Goal: Information Seeking & Learning: Learn about a topic

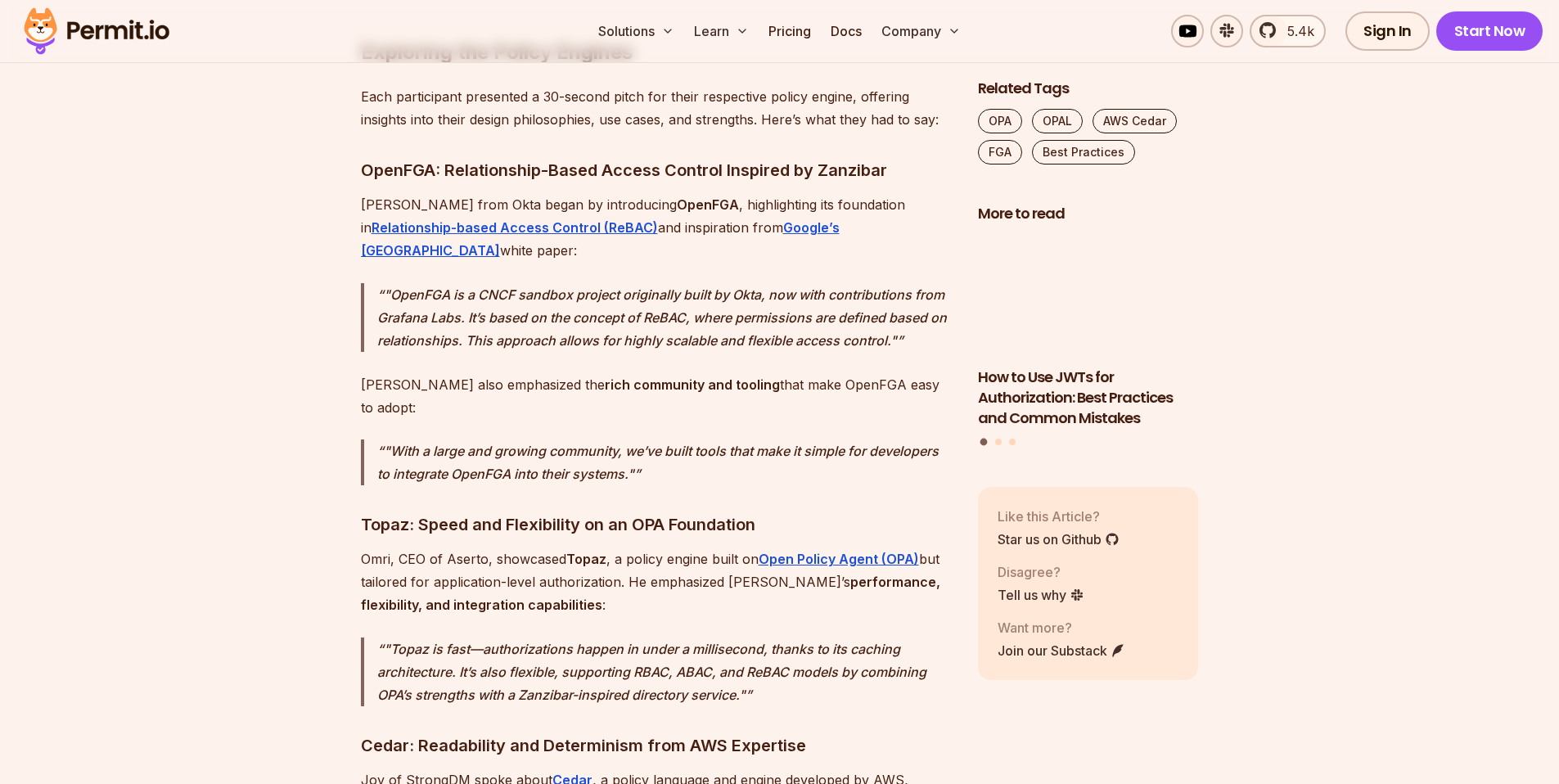
scroll to position [3096, 0]
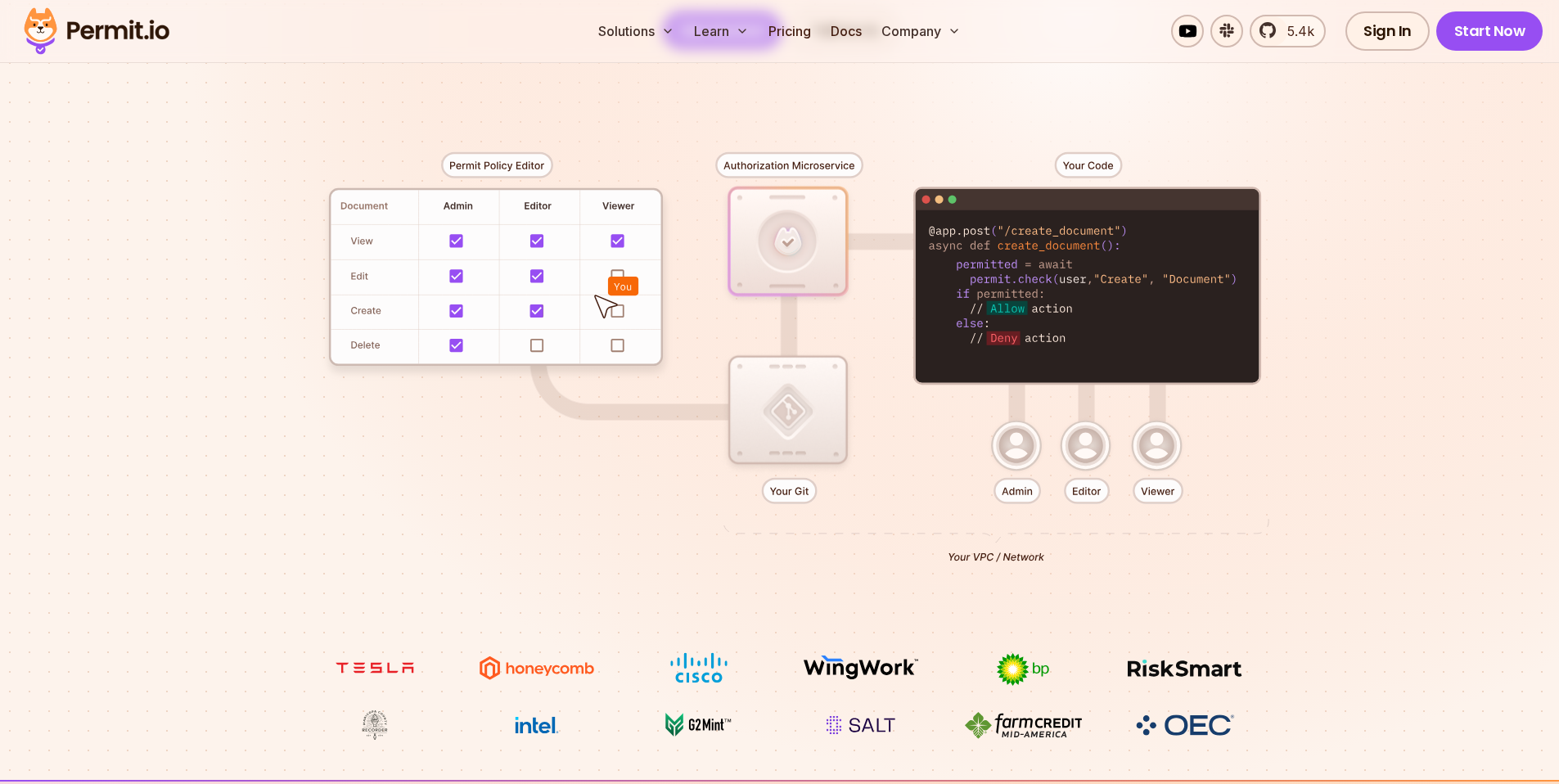
scroll to position [383, 0]
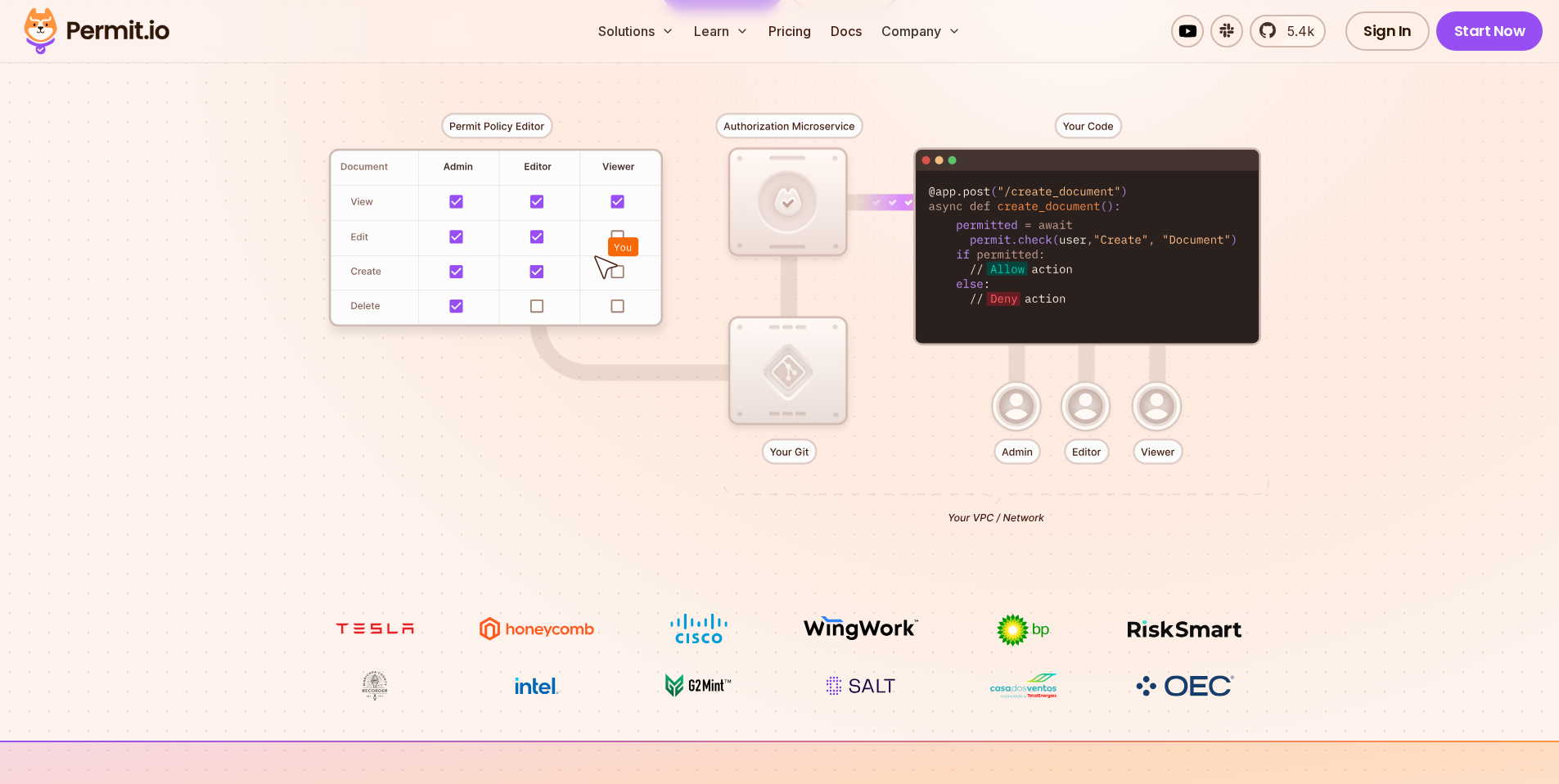
click at [505, 629] on img at bounding box center [537, 628] width 123 height 31
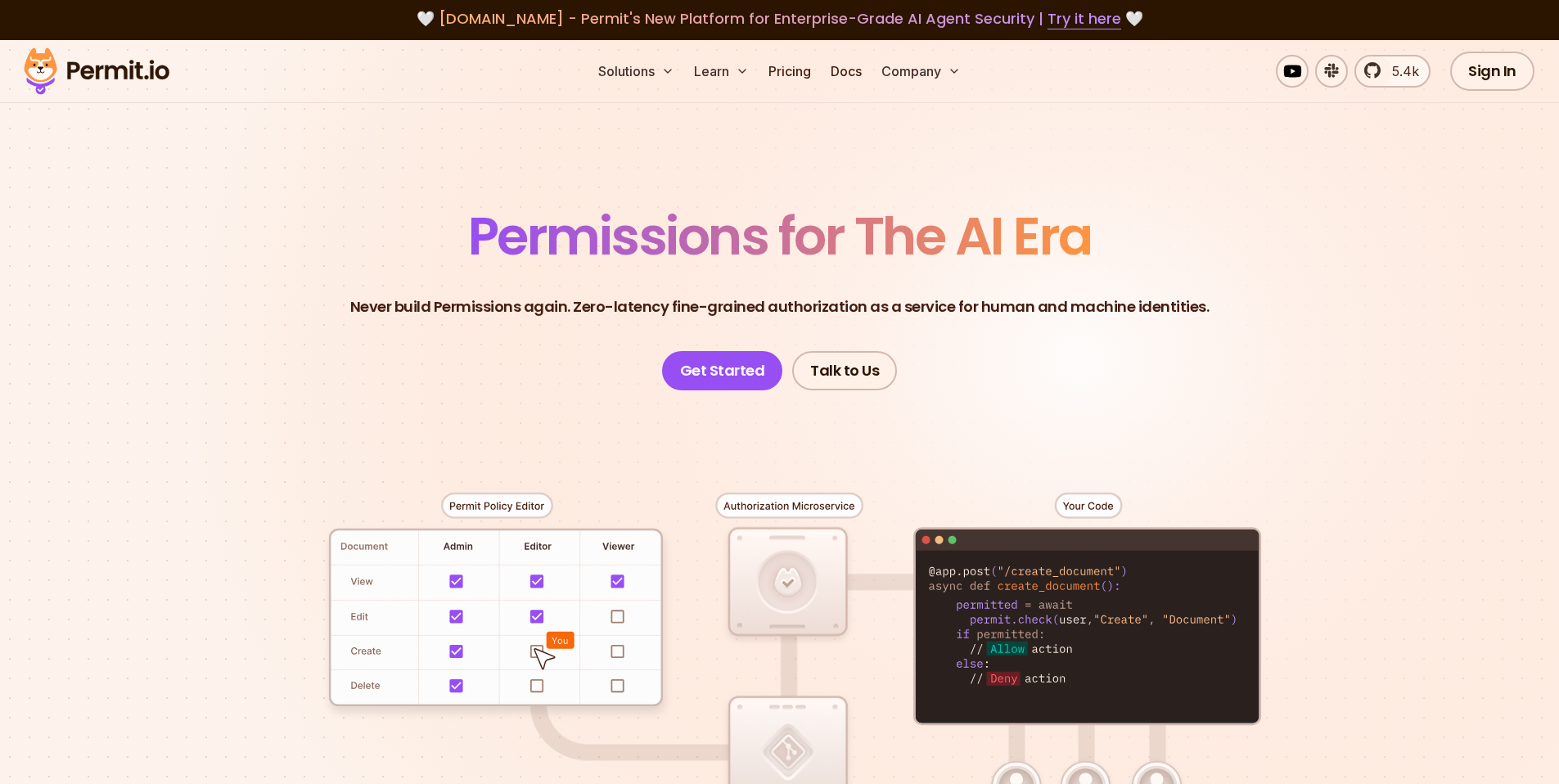
scroll to position [0, 0]
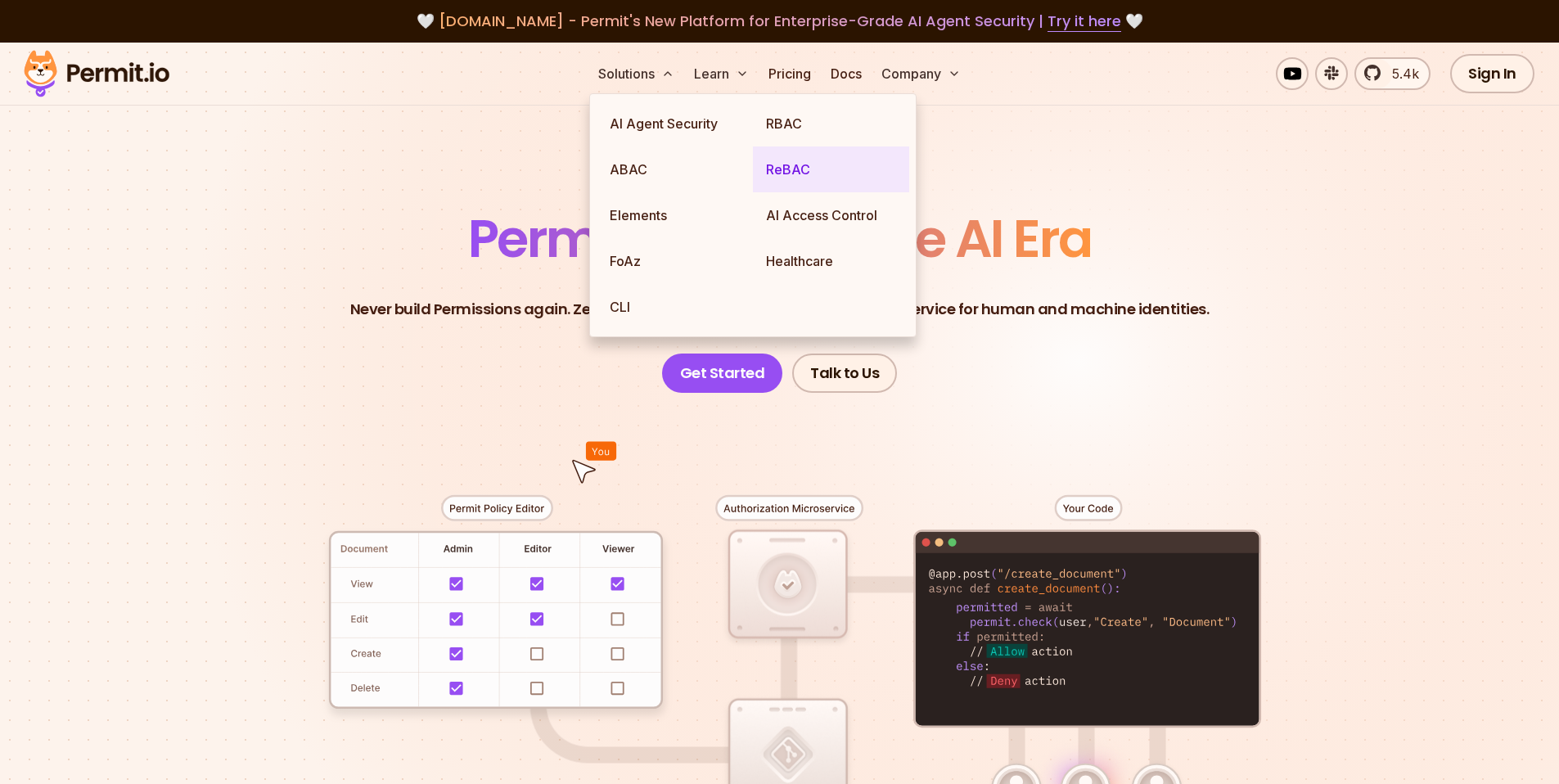
click at [782, 163] on link "ReBAC" at bounding box center [831, 169] width 156 height 46
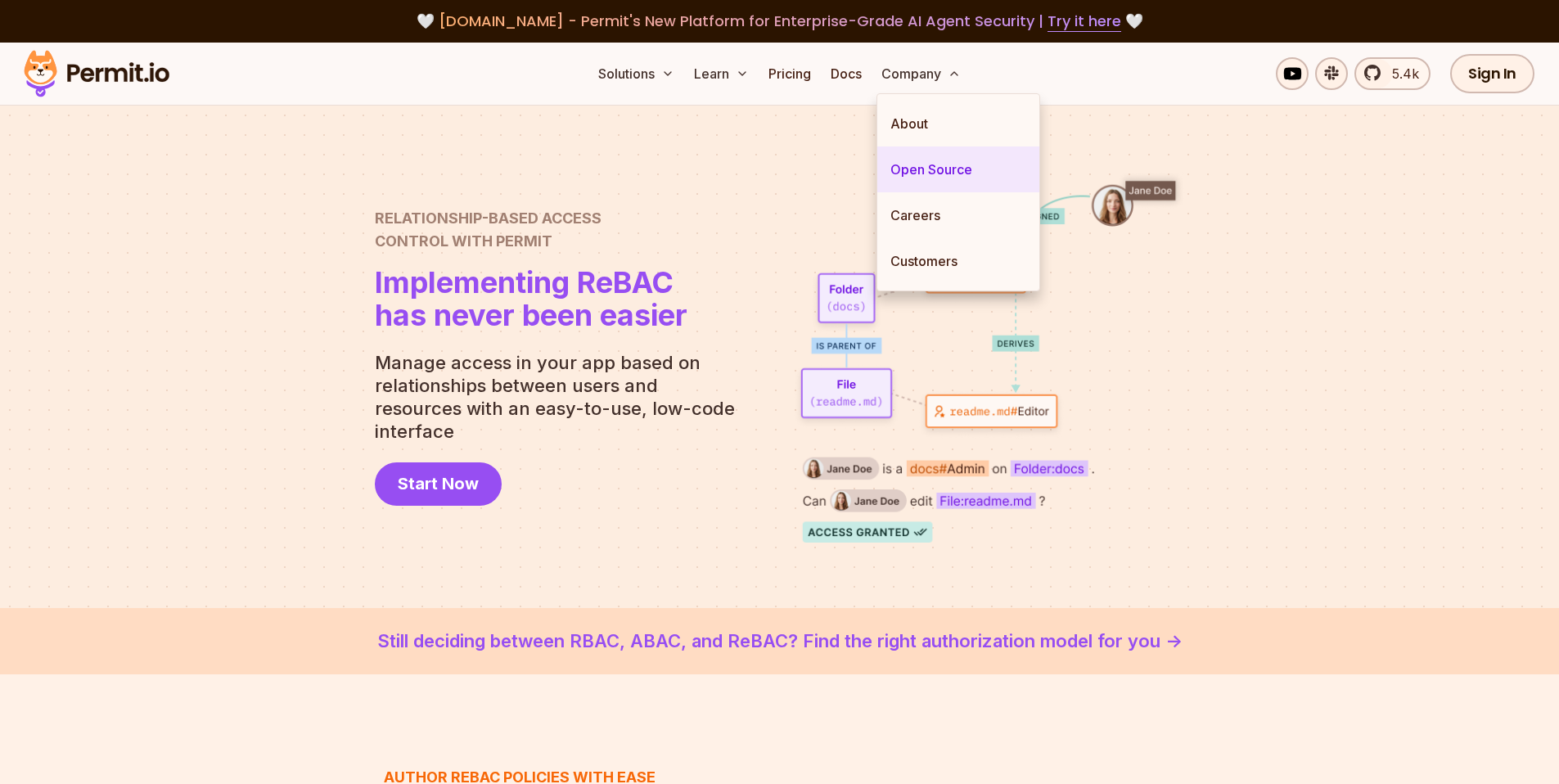
click at [912, 160] on link "Open Source" at bounding box center [958, 169] width 162 height 46
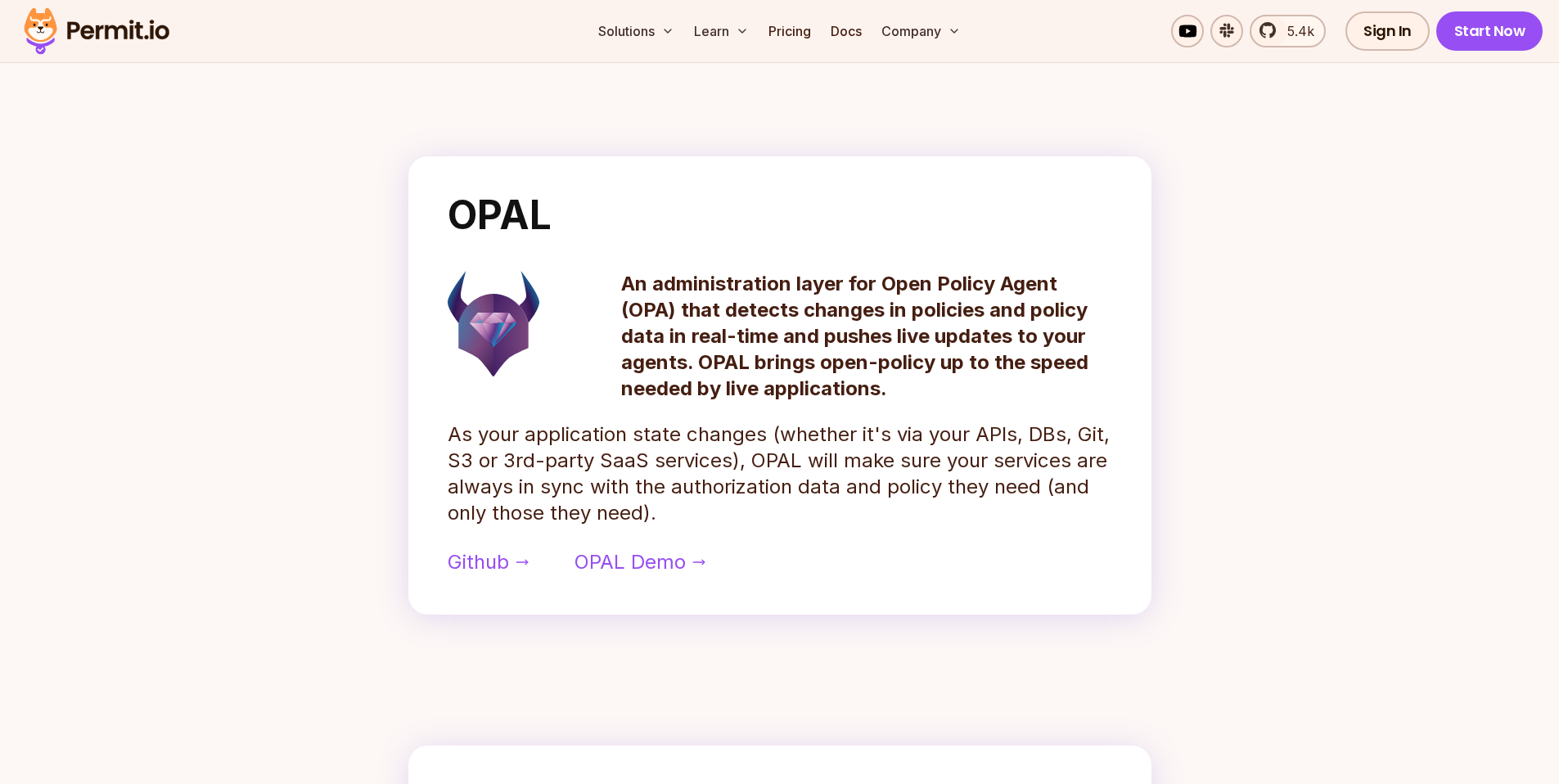
scroll to position [673, 0]
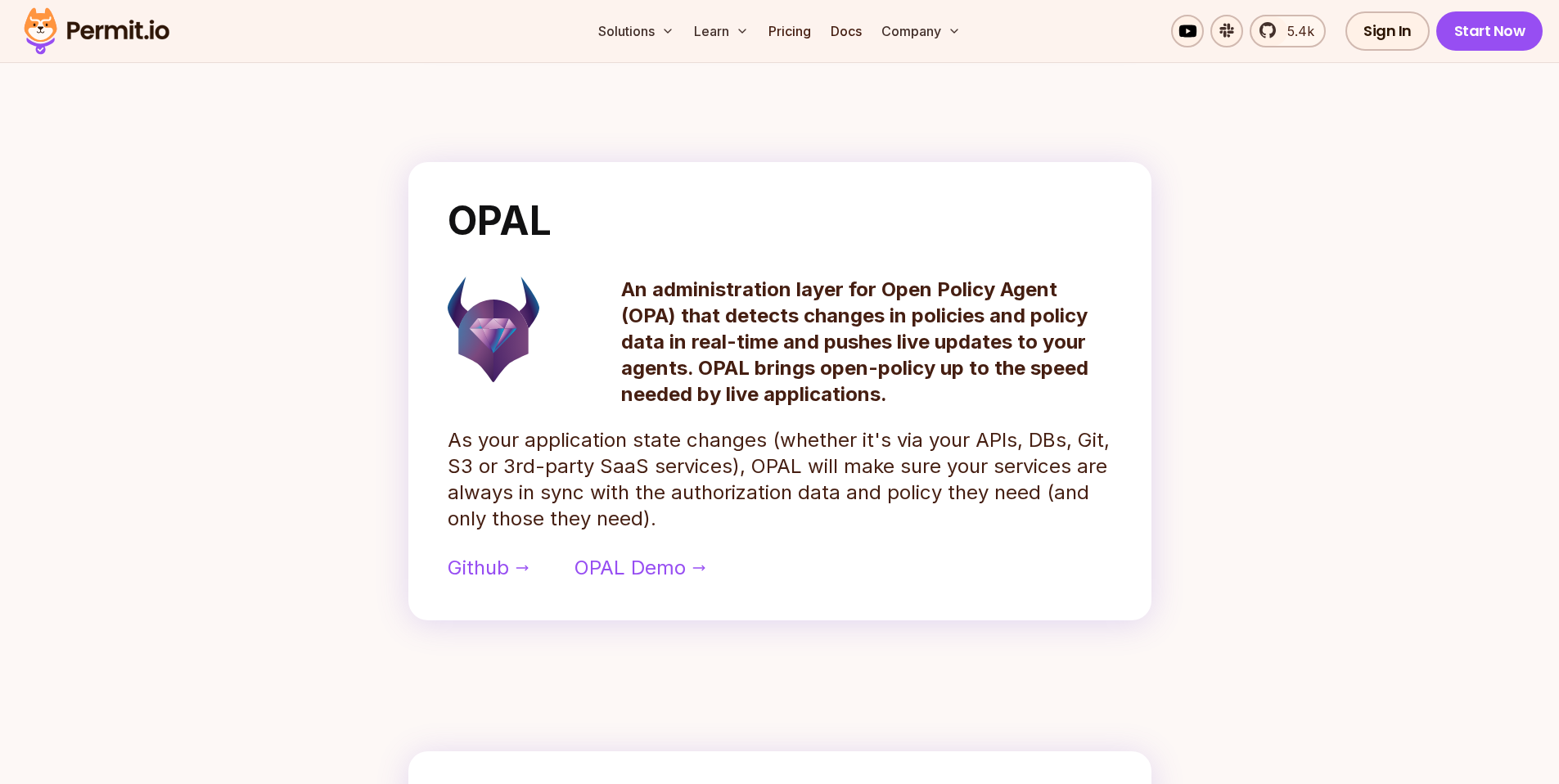
click at [733, 501] on p "As your application state changes (whether it's via your APIs, DBs, Git, S3 or …" at bounding box center [780, 480] width 665 height 105
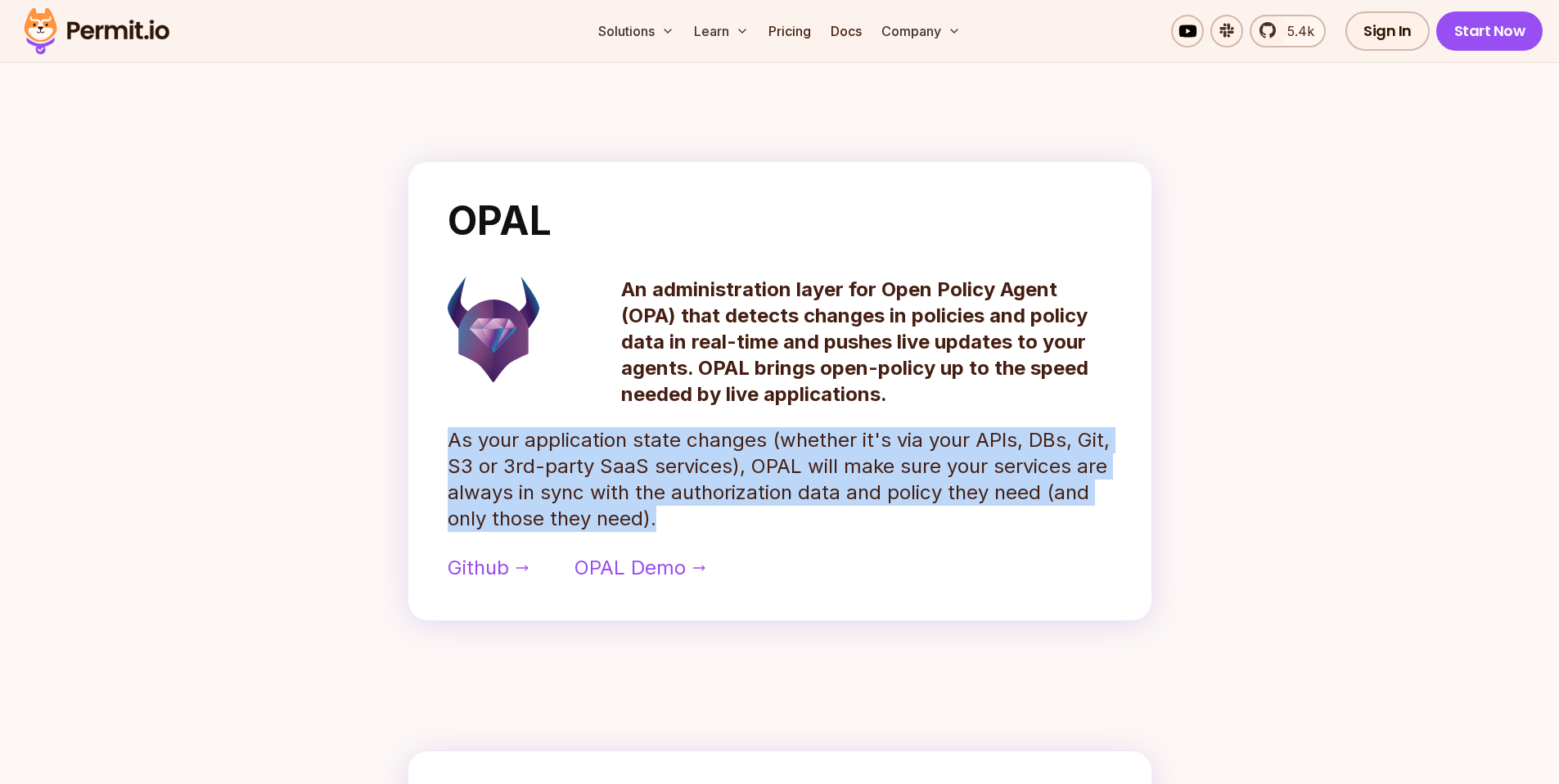
drag, startPoint x: 718, startPoint y: 519, endPoint x: 437, endPoint y: 422, distance: 297.3
click at [437, 422] on div "OPAL An administration layer for Open Policy Agent (OPA) that detects changes i…" at bounding box center [780, 391] width 743 height 458
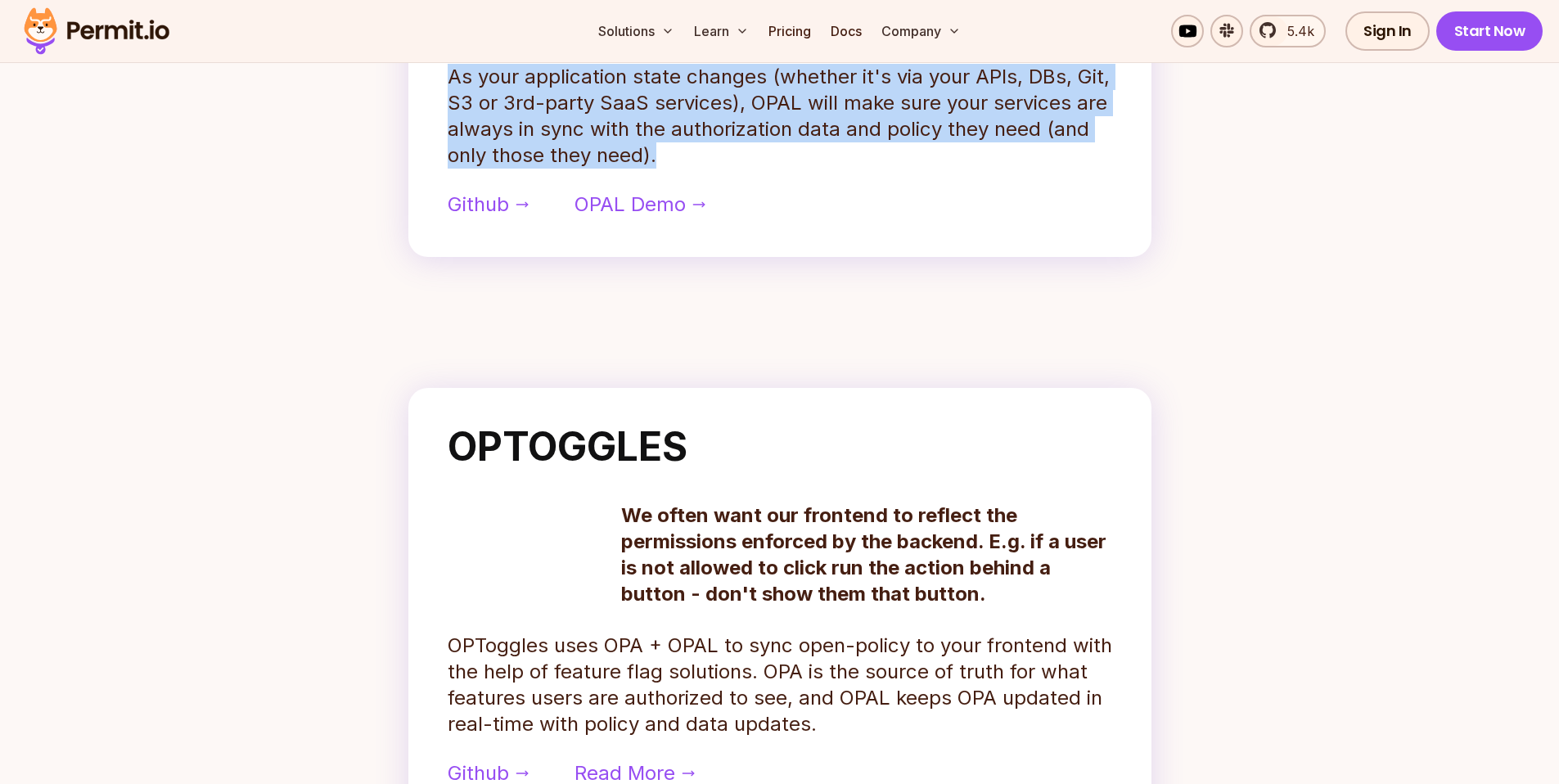
scroll to position [1184, 0]
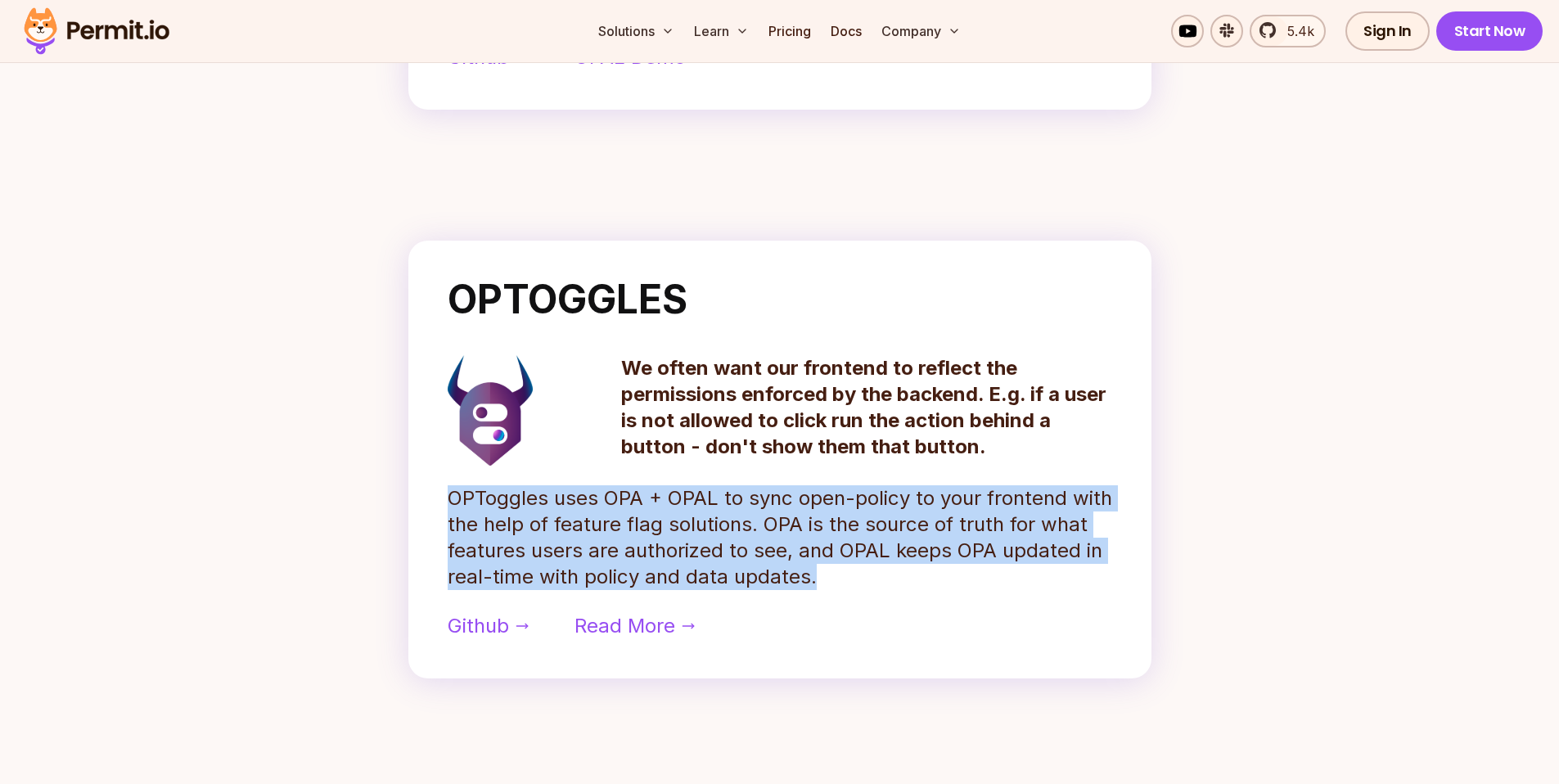
drag, startPoint x: 837, startPoint y: 566, endPoint x: 445, endPoint y: 488, distance: 399.7
click at [445, 488] on div "OPTOGGLES We often want our frontend to reflect the permissions enforced by the…" at bounding box center [780, 459] width 743 height 438
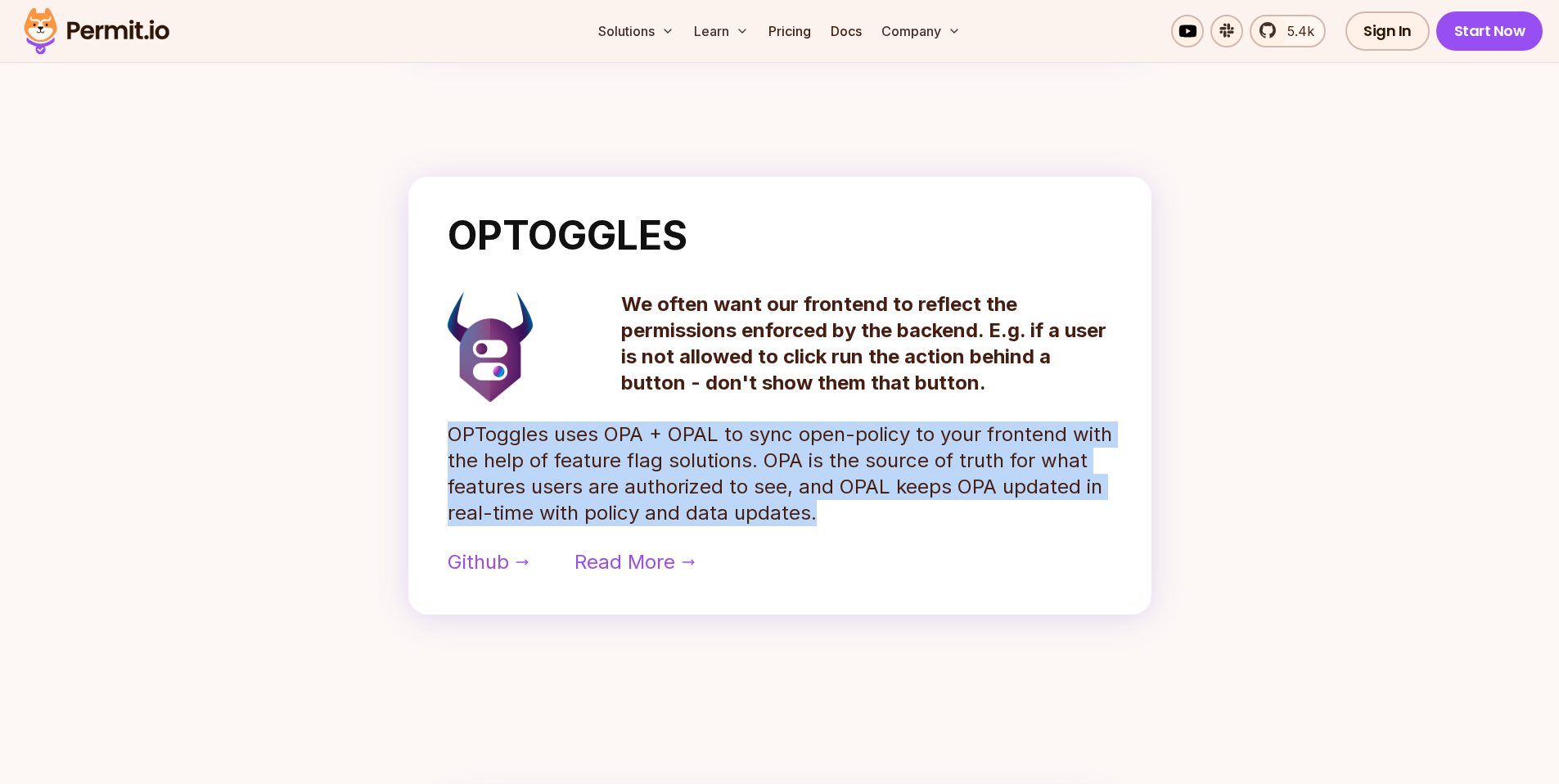
scroll to position [1208, 0]
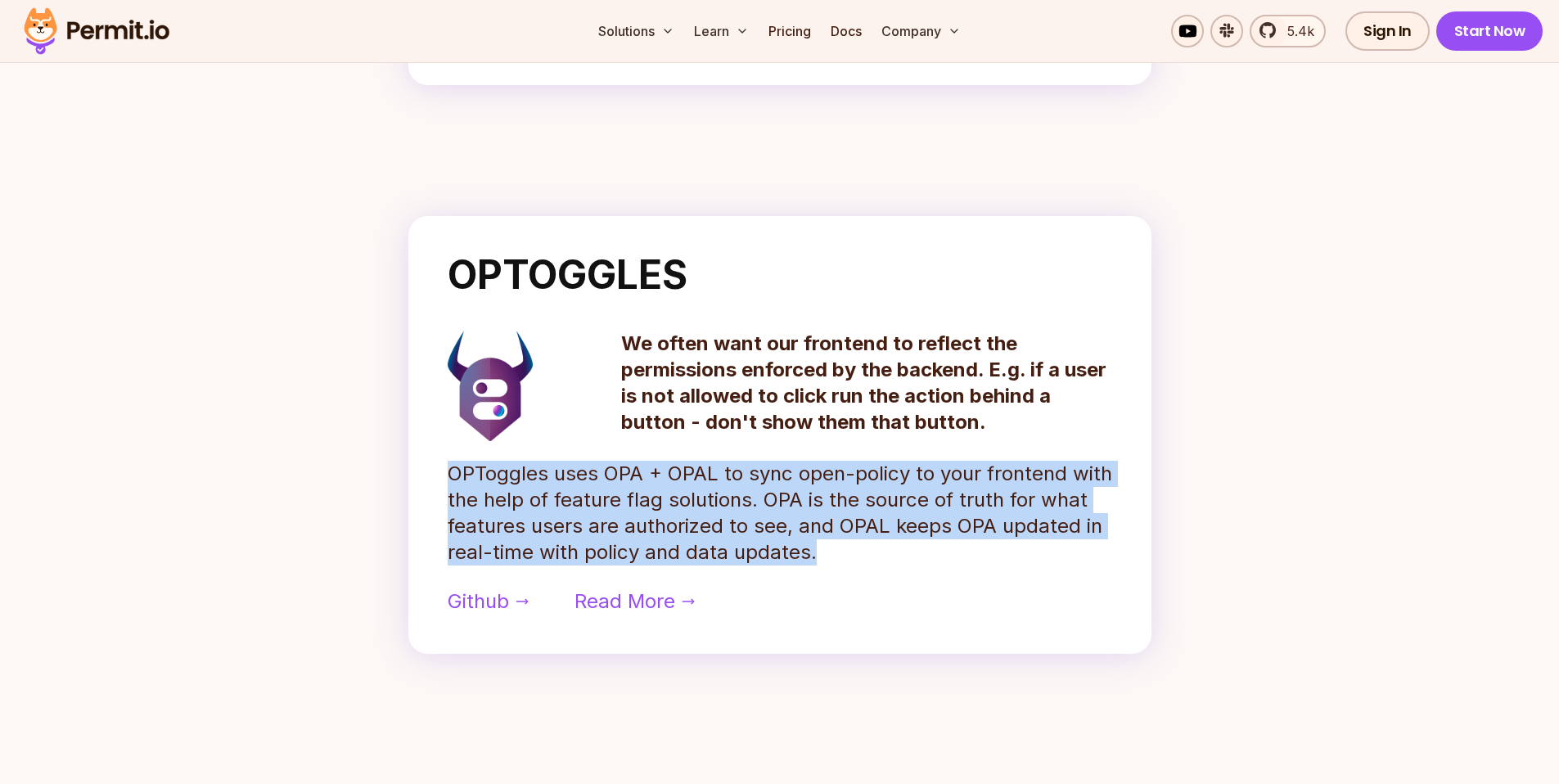
click at [445, 469] on div "OPTOGGLES We often want our frontend to reflect the permissions enforced by the…" at bounding box center [780, 435] width 743 height 438
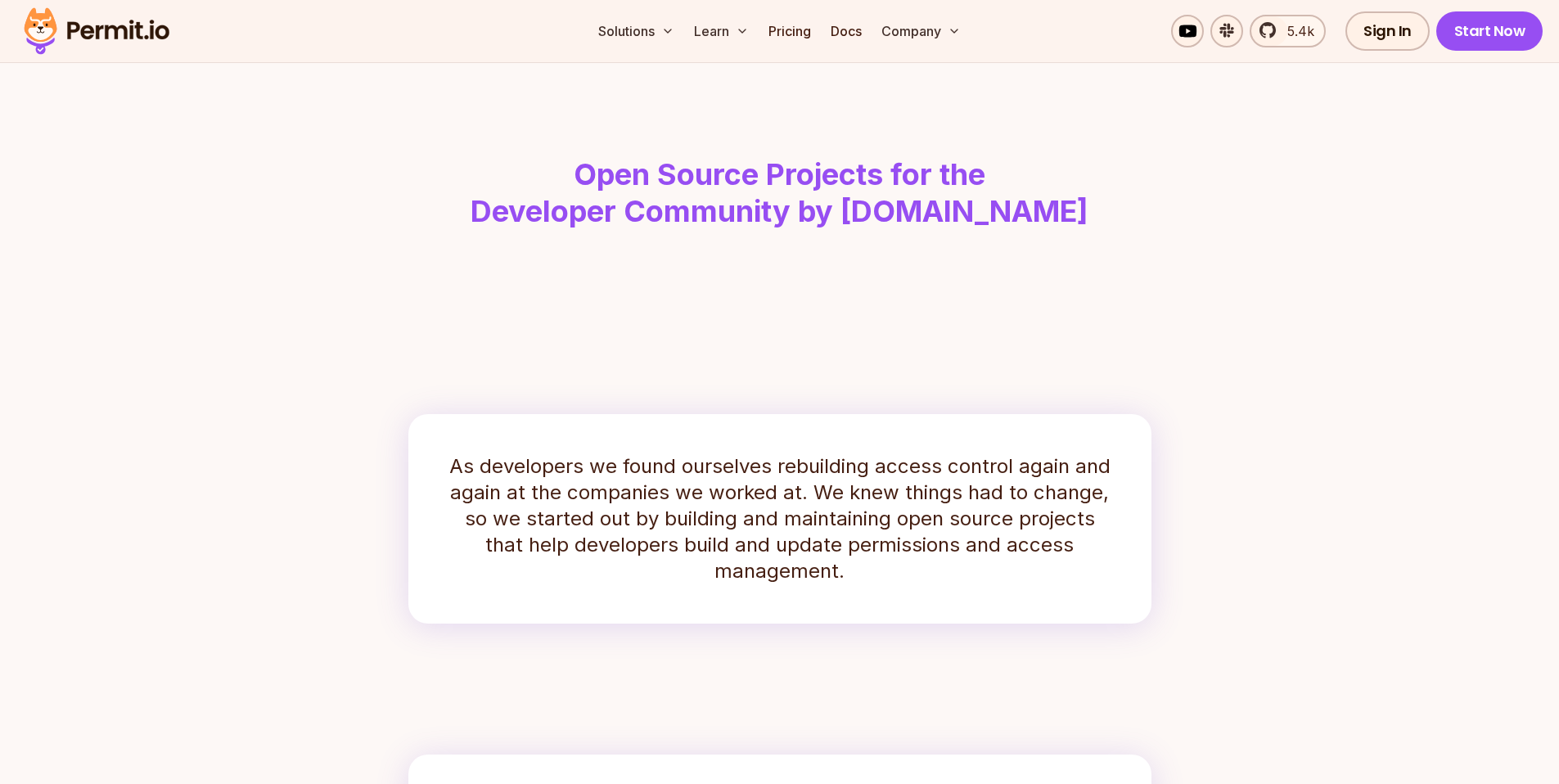
scroll to position [0, 0]
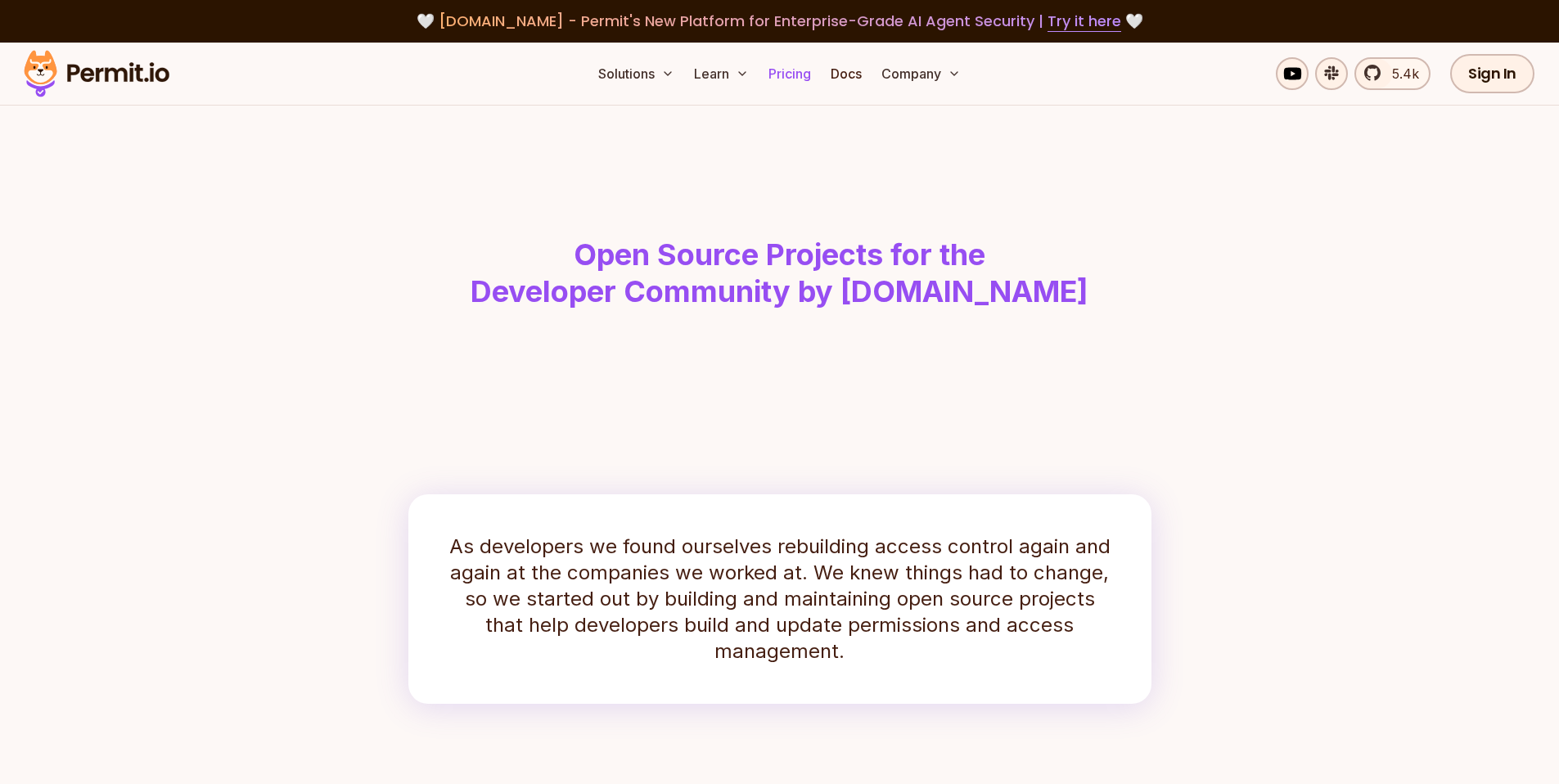
click at [788, 74] on link "Pricing" at bounding box center [790, 73] width 56 height 33
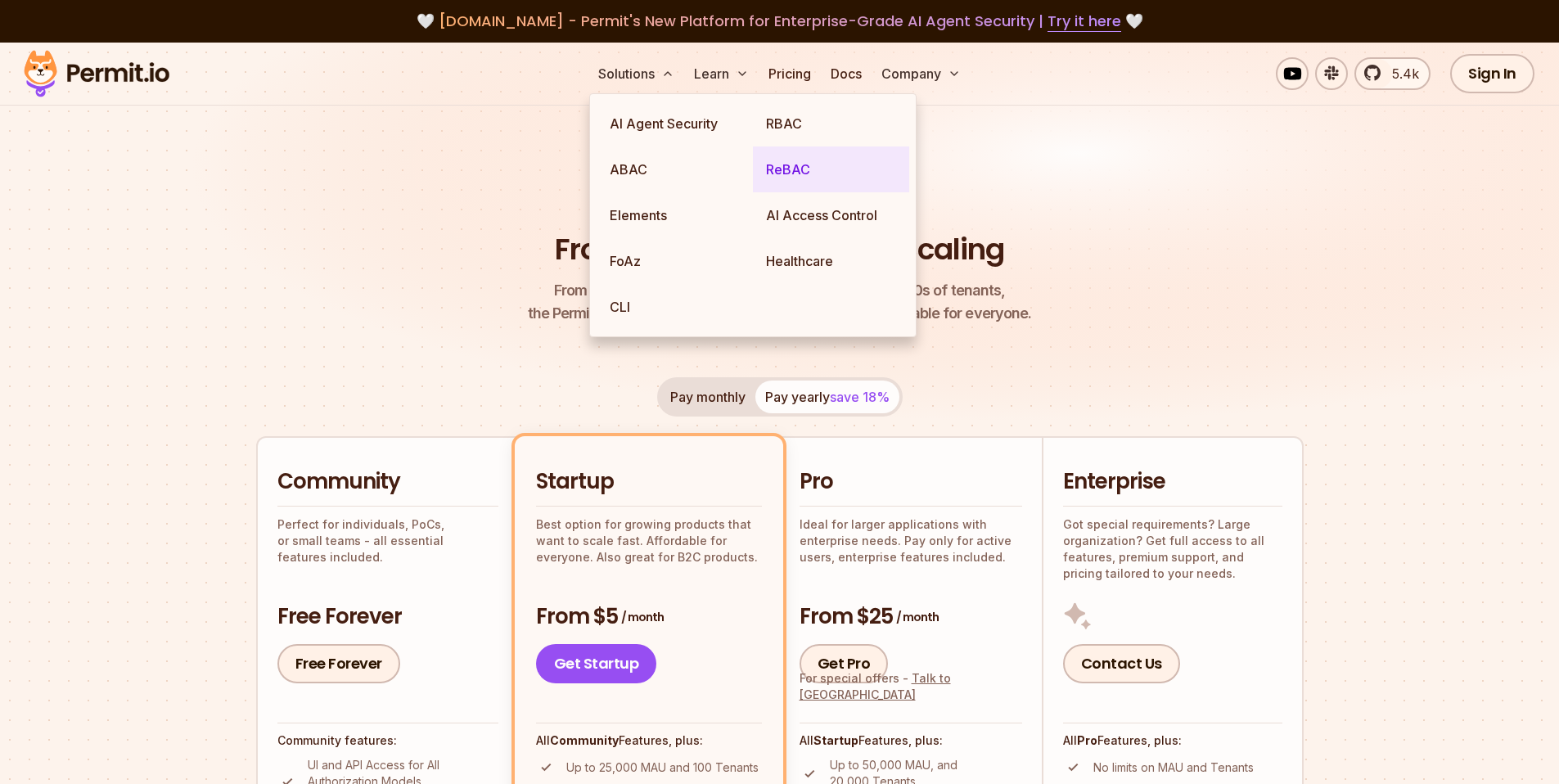
click at [811, 171] on link "ReBAC" at bounding box center [831, 169] width 156 height 46
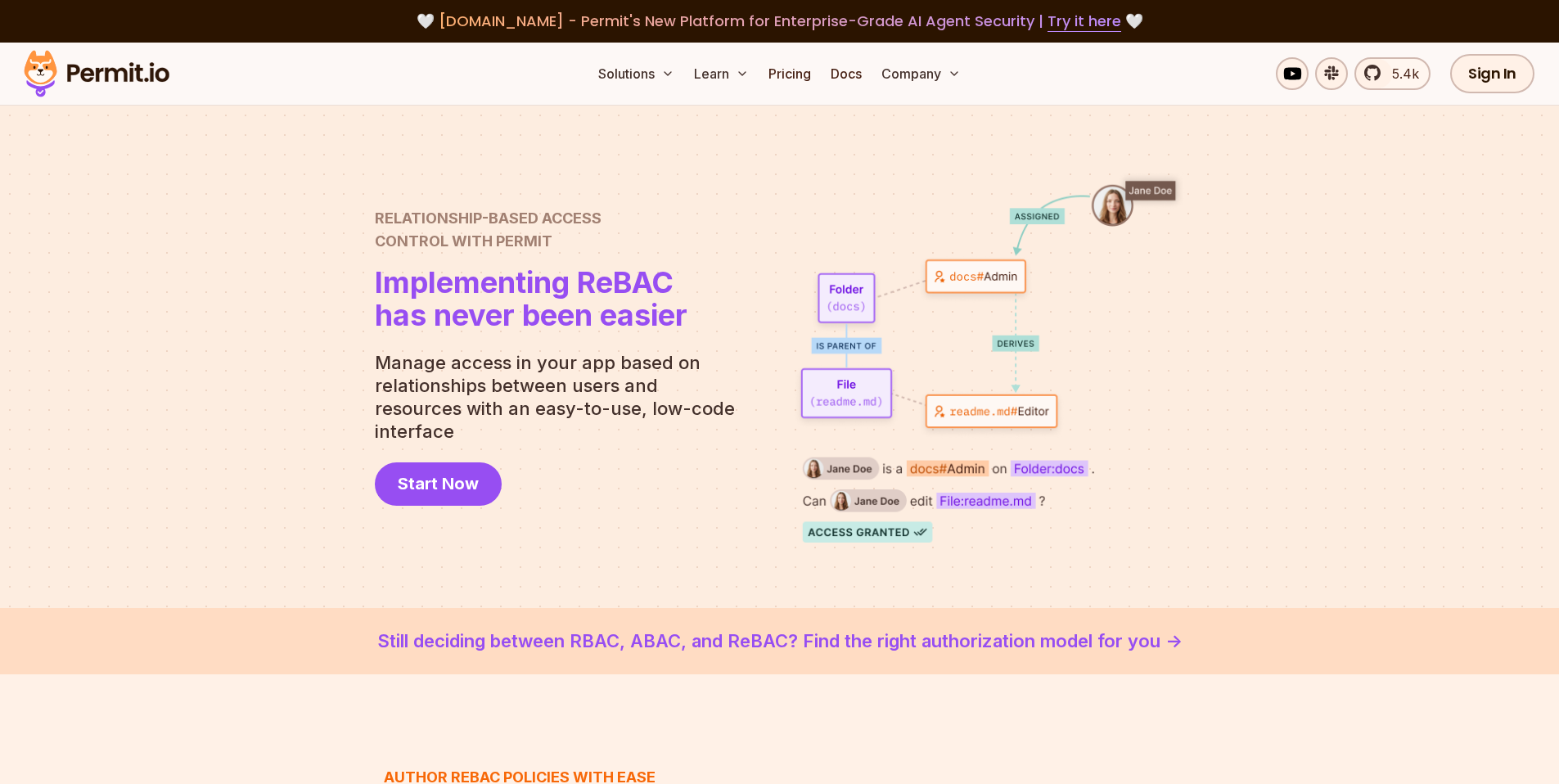
click at [403, 120] on div at bounding box center [780, 357] width 1559 height 503
click at [100, 72] on img at bounding box center [96, 74] width 160 height 56
